Goal: Task Accomplishment & Management: Manage account settings

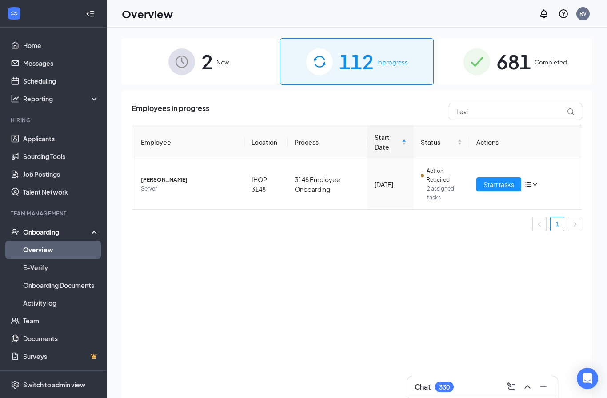
click at [208, 67] on span "2" at bounding box center [207, 61] width 12 height 31
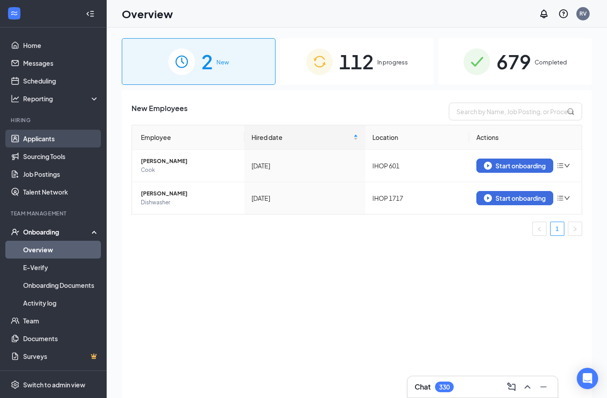
click at [58, 133] on link "Applicants" at bounding box center [61, 139] width 76 height 18
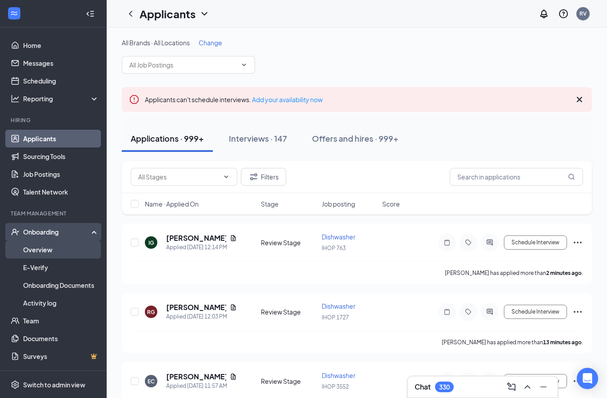
click at [53, 247] on link "Overview" at bounding box center [61, 250] width 76 height 18
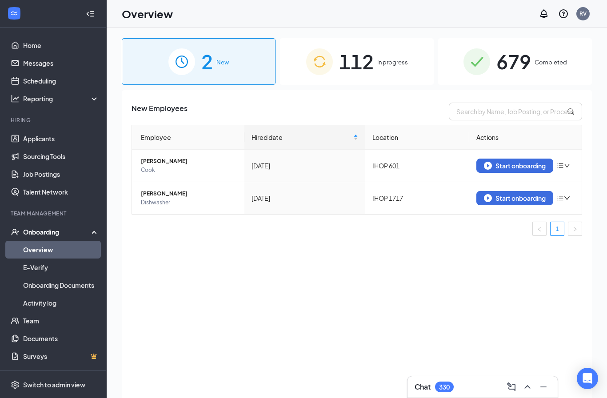
click at [381, 72] on div "112 In progress" at bounding box center [357, 61] width 154 height 47
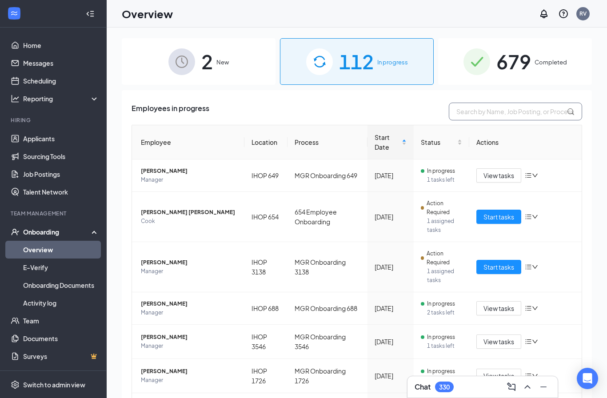
click at [499, 115] on input "text" at bounding box center [515, 112] width 133 height 18
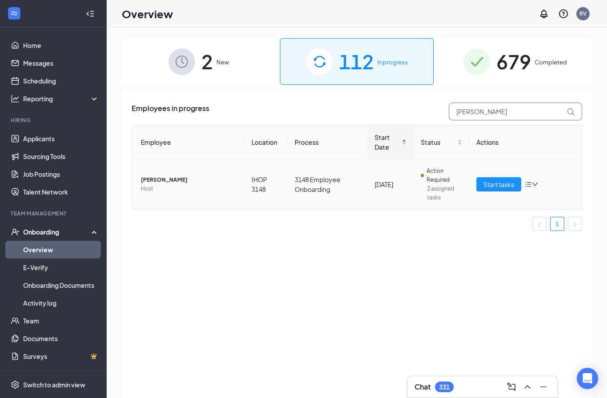
type input "[PERSON_NAME]"
click at [175, 183] on span "[PERSON_NAME]" at bounding box center [189, 179] width 96 height 9
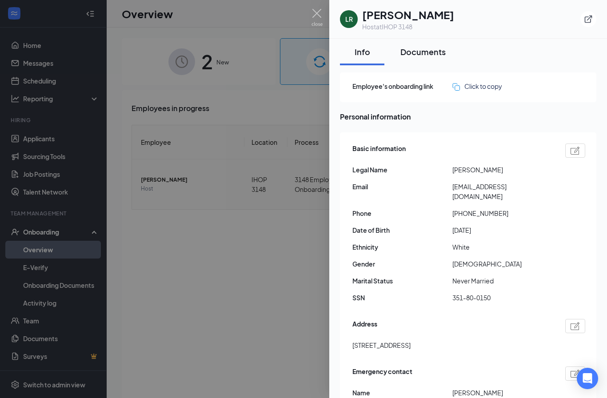
click at [421, 55] on div "Documents" at bounding box center [422, 51] width 45 height 11
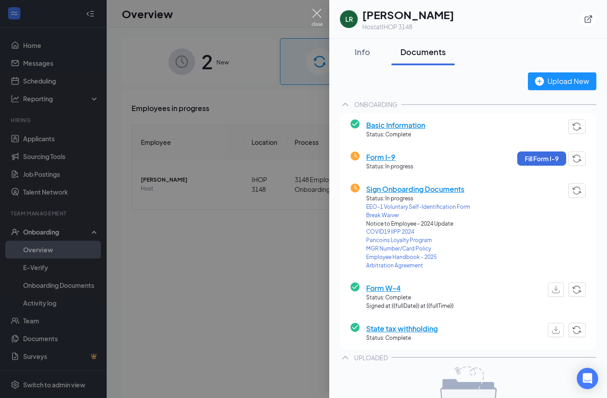
click at [318, 16] on img at bounding box center [316, 17] width 11 height 17
